Goal: Navigation & Orientation: Find specific page/section

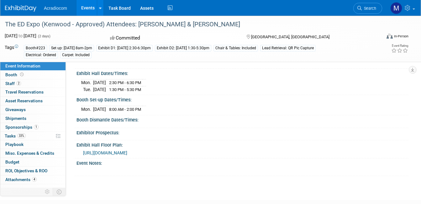
click at [91, 6] on link "Events" at bounding box center [88, 8] width 23 height 16
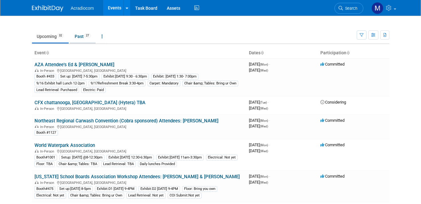
click at [70, 36] on link "Past 27" at bounding box center [83, 36] width 26 height 12
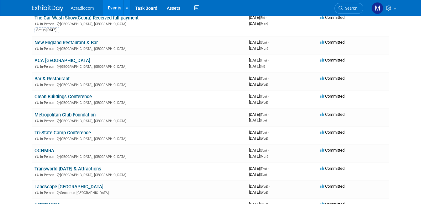
scroll to position [376, 0]
